Goal: Use online tool/utility: Utilize a website feature to perform a specific function

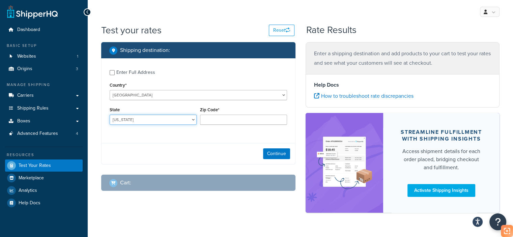
click at [148, 119] on select "[US_STATE] [US_STATE] [US_STATE] [US_STATE] [US_STATE] Armed Forces Americas Ar…" at bounding box center [153, 120] width 87 height 10
select select "CA"
click at [110, 115] on select "[US_STATE] [US_STATE] [US_STATE] [US_STATE] [US_STATE] Armed Forces Americas Ar…" at bounding box center [153, 120] width 87 height 10
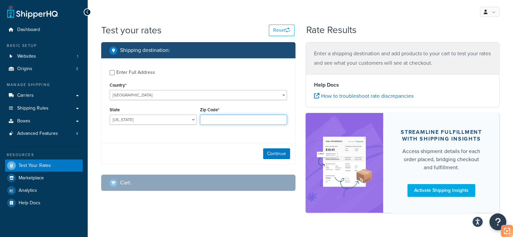
click at [239, 123] on input "Zip Code*" at bounding box center [243, 120] width 87 height 10
type input "90003"
click at [274, 154] on button "Continue" at bounding box center [276, 153] width 27 height 11
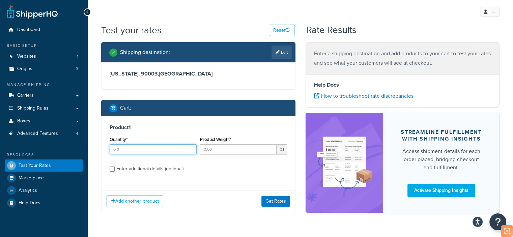
click at [134, 151] on input "Quantity*" at bounding box center [153, 149] width 87 height 10
type input "1"
click at [226, 151] on input "Product Weight*" at bounding box center [238, 149] width 77 height 10
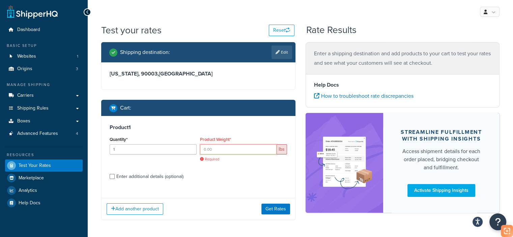
paste input "8.80"
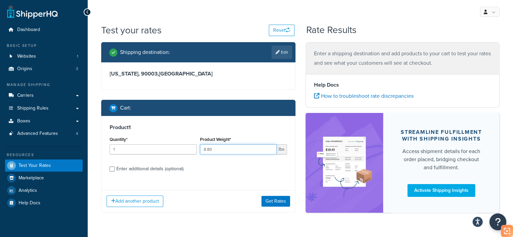
type input "8.80"
click at [138, 168] on div "Enter additional details (optional)" at bounding box center [149, 168] width 67 height 9
click at [115, 168] on input "Enter additional details (optional)" at bounding box center [112, 169] width 5 height 5
checkbox input "true"
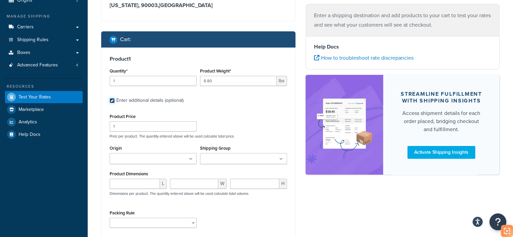
scroll to position [73, 0]
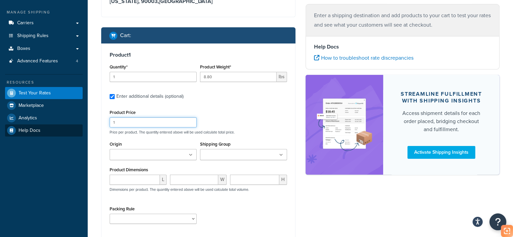
drag, startPoint x: 134, startPoint y: 125, endPoint x: 62, endPoint y: 133, distance: 73.0
click at [69, 133] on div "Dashboard Basic Setup Websites 1 Origins 3 Manage Shipping Carriers Carriers Al…" at bounding box center [256, 117] width 513 height 381
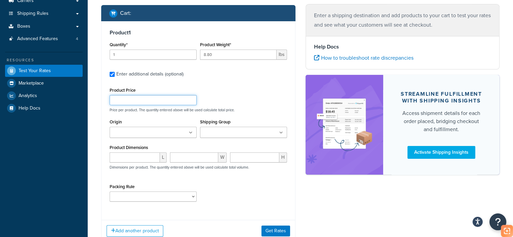
scroll to position [106, 0]
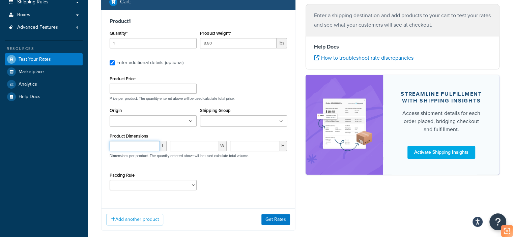
click at [131, 147] on input "number" at bounding box center [135, 146] width 50 height 10
paste input "17.72"
type input "17.72"
click at [265, 146] on input "number" at bounding box center [254, 146] width 49 height 10
paste input "7.09"
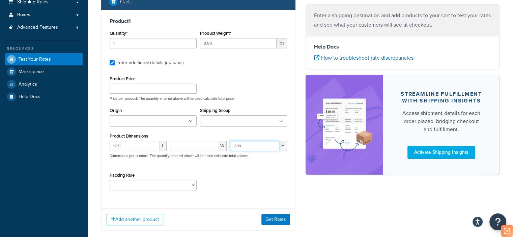
type input "7.09"
click at [194, 148] on input "number" at bounding box center [194, 146] width 49 height 10
paste input "13.78"
type input "13.78"
click at [148, 182] on select "test" at bounding box center [153, 185] width 87 height 10
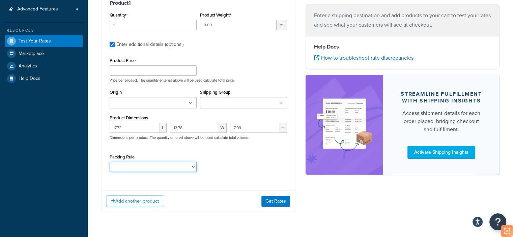
scroll to position [140, 0]
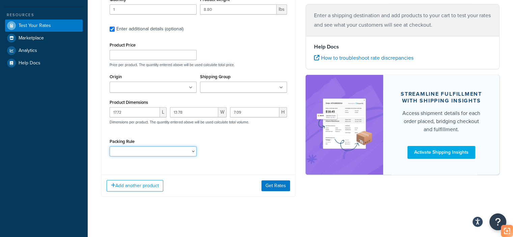
drag, startPoint x: 176, startPoint y: 149, endPoint x: 175, endPoint y: 155, distance: 6.1
click at [176, 149] on select "test" at bounding box center [153, 151] width 87 height 10
click at [110, 146] on select "test" at bounding box center [153, 151] width 87 height 10
click at [169, 151] on select "test" at bounding box center [153, 151] width 87 height 10
select select "65687"
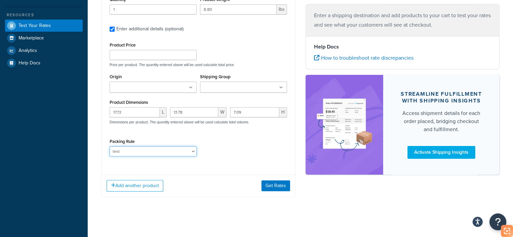
click at [110, 146] on select "test" at bounding box center [153, 151] width 87 height 10
click at [171, 147] on select "test" at bounding box center [153, 151] width 87 height 10
click at [279, 187] on button "Get Rates" at bounding box center [276, 186] width 29 height 11
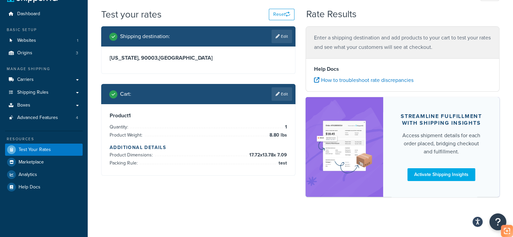
scroll to position [0, 0]
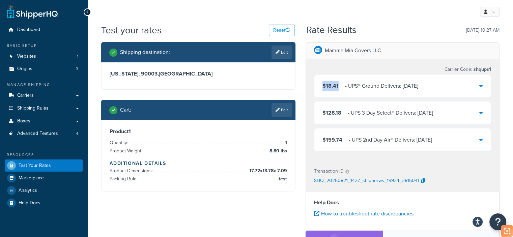
drag, startPoint x: 339, startPoint y: 86, endPoint x: 322, endPoint y: 85, distance: 17.3
click at [322, 85] on div "$18.41 ‌‌‍‍ - UPS® Ground Delivers: [DATE]" at bounding box center [403, 86] width 177 height 23
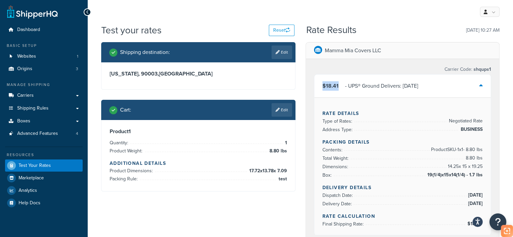
copy span "$18.41"
click at [339, 88] on div "$18.41 ‌‌‍‍ - UPS® Ground Delivers: [DATE]" at bounding box center [371, 85] width 96 height 9
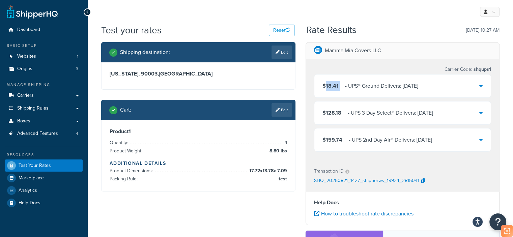
drag, startPoint x: 339, startPoint y: 88, endPoint x: 326, endPoint y: 87, distance: 12.6
click at [326, 87] on div "$18.41 ‌‌‍‍ - UPS® Ground Delivers: [DATE]" at bounding box center [371, 85] width 96 height 9
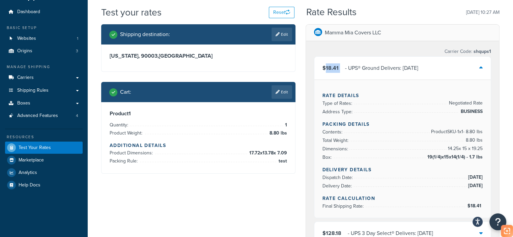
scroll to position [34, 0]
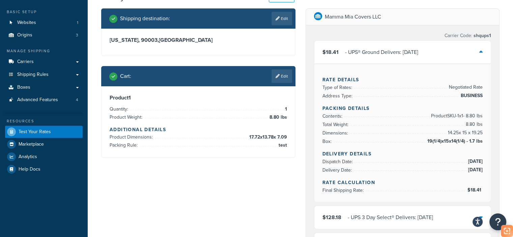
click at [408, 53] on div "‌‌‍‍ - UPS® Ground Delivers: [DATE]" at bounding box center [381, 52] width 73 height 9
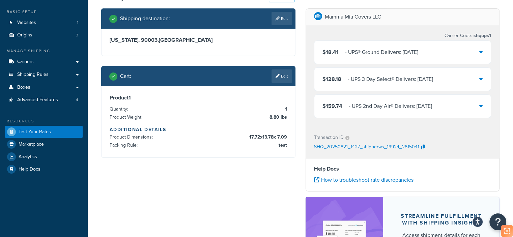
click at [426, 80] on div "‌‌‍‍ - UPS 3 Day Select® Delivers: [DATE]" at bounding box center [390, 79] width 85 height 9
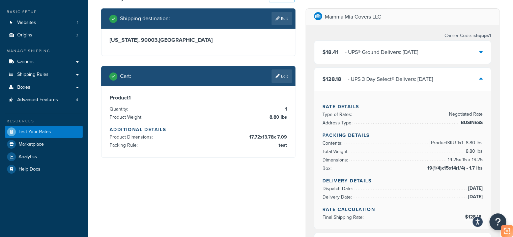
click at [454, 82] on div "$128.18 ‌‌‍‍ - UPS 3 Day Select® Delivers: [DATE]" at bounding box center [403, 79] width 177 height 23
